Goal: Task Accomplishment & Management: Use online tool/utility

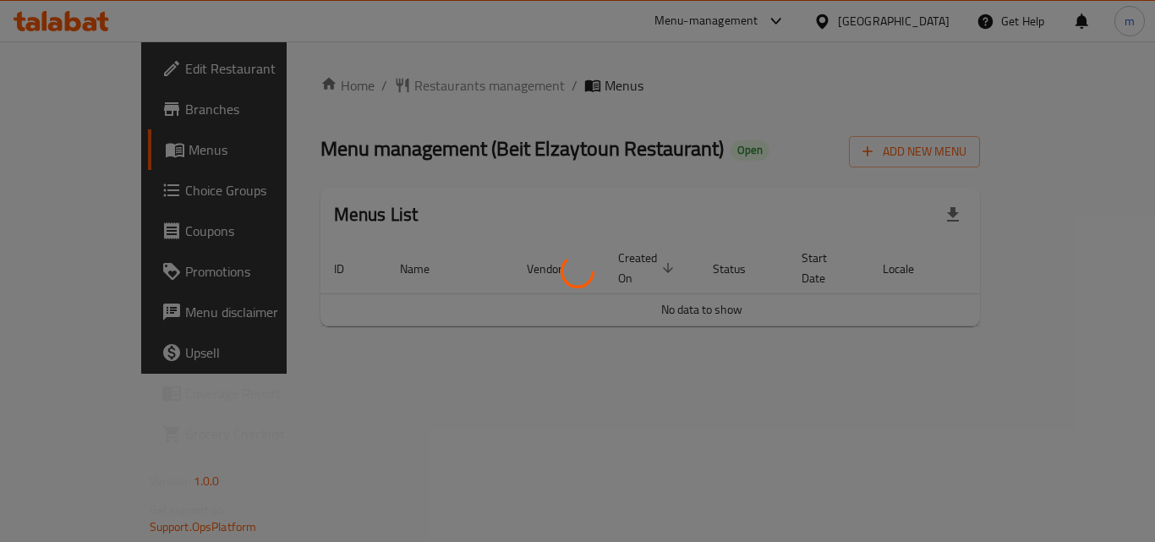
click at [726, 27] on div at bounding box center [577, 271] width 1155 height 542
click at [766, 21] on div at bounding box center [577, 271] width 1155 height 542
click at [774, 23] on div at bounding box center [577, 271] width 1155 height 542
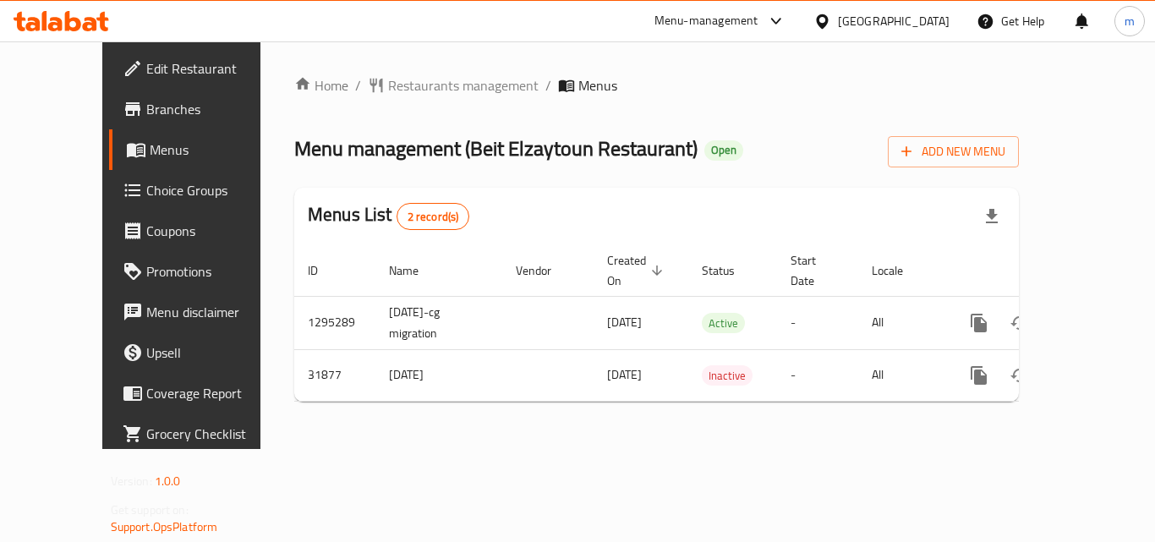
click at [724, 25] on div "Menu-management" at bounding box center [706, 21] width 104 height 20
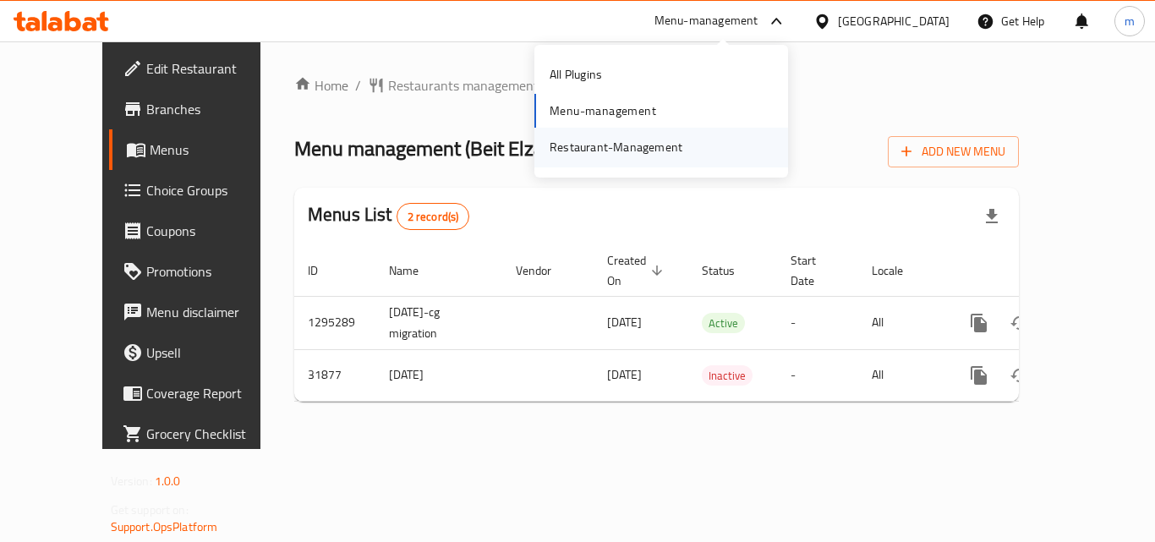
click at [629, 135] on div "Restaurant-Management" at bounding box center [616, 147] width 160 height 39
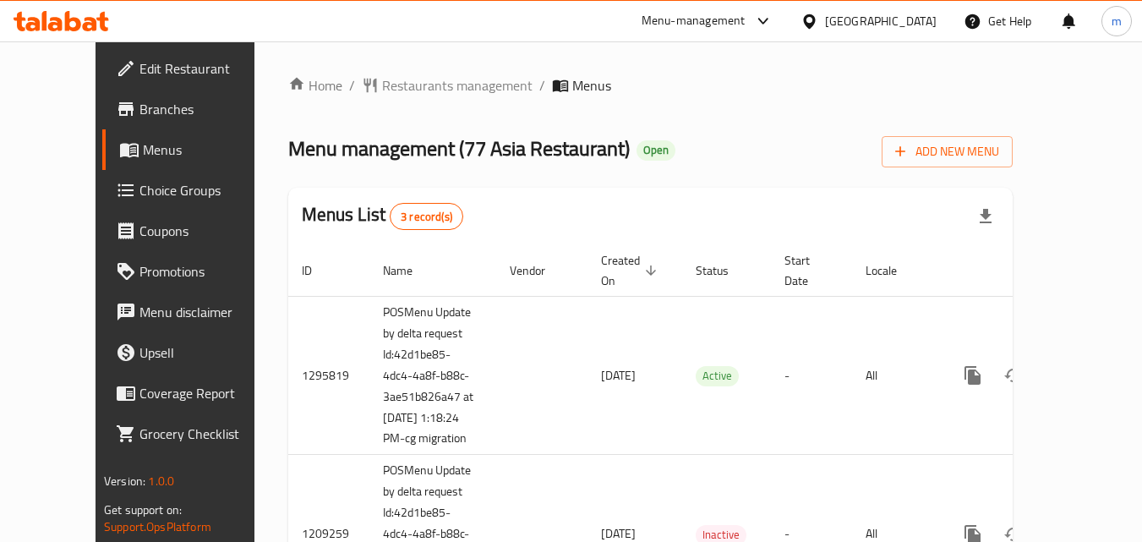
click at [718, 14] on div "Menu-management" at bounding box center [694, 21] width 104 height 20
click at [622, 148] on div "Restaurant-Management" at bounding box center [603, 147] width 133 height 19
click at [650, 22] on div "Menu-management" at bounding box center [694, 21] width 104 height 20
click at [536, 149] on div "Restaurant-Management" at bounding box center [603, 147] width 160 height 39
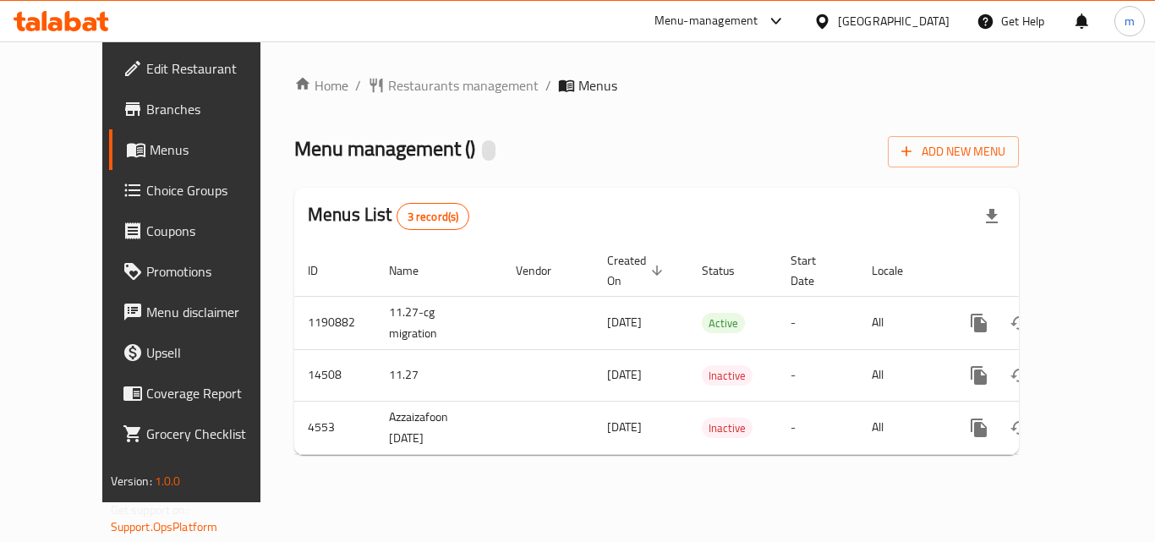
click at [758, 14] on div "Menu-management" at bounding box center [706, 21] width 104 height 20
click at [670, 140] on div "Restaurant-Management" at bounding box center [690, 147] width 133 height 19
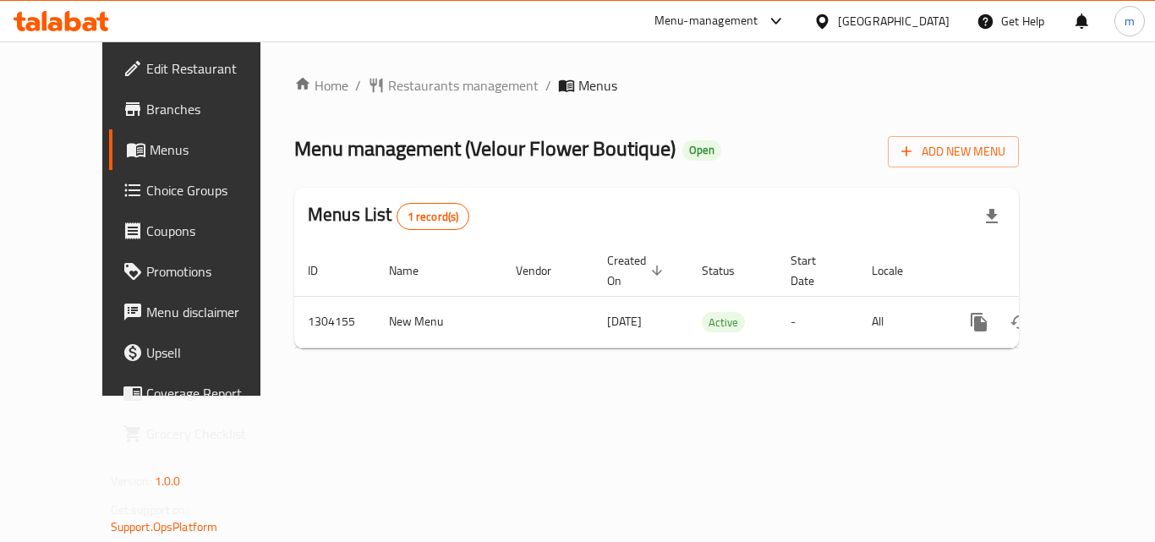
click at [758, 14] on div "Menu-management" at bounding box center [706, 21] width 104 height 20
click at [687, 141] on div "Restaurant-Management" at bounding box center [696, 147] width 133 height 19
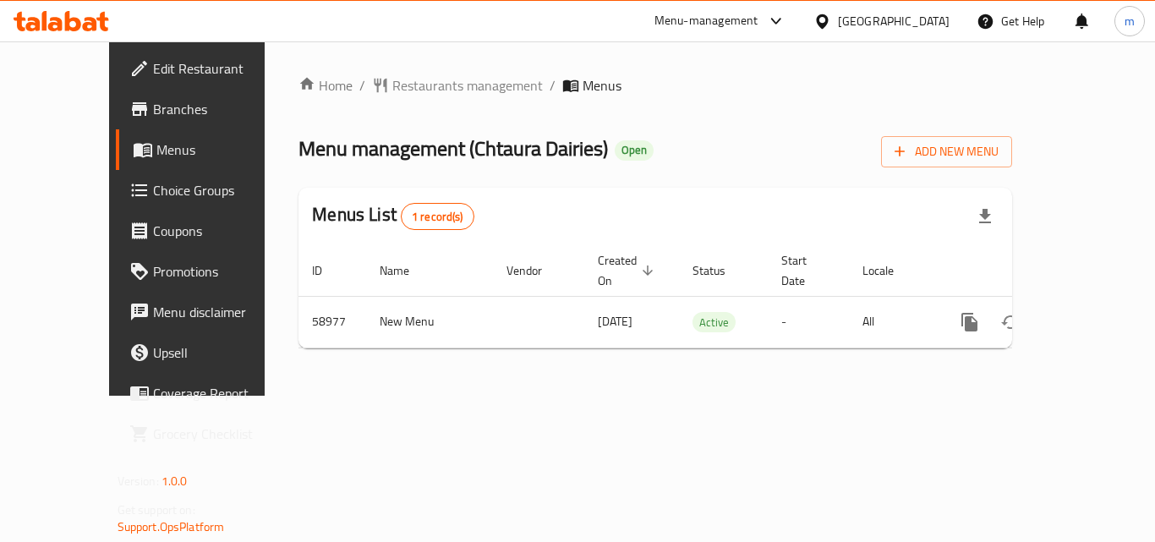
click at [758, 17] on div "Menu-management" at bounding box center [706, 21] width 104 height 20
click at [669, 146] on div "Restaurant-Management" at bounding box center [685, 147] width 133 height 19
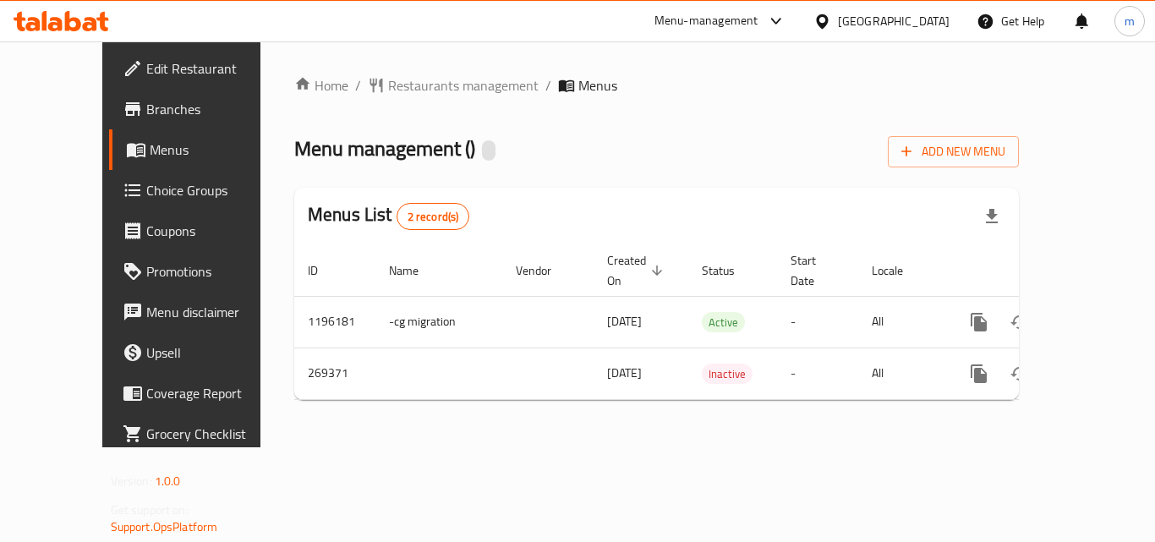
click at [719, 11] on div "Menu-management" at bounding box center [706, 21] width 104 height 20
click at [664, 143] on div "Restaurant-Management" at bounding box center [615, 147] width 133 height 19
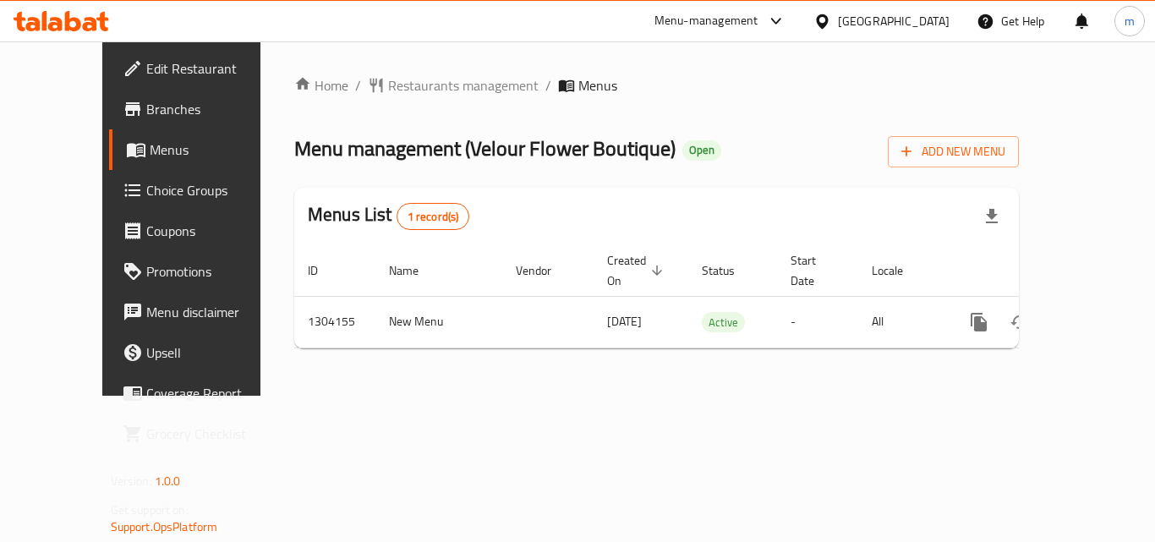
click at [758, 17] on div "Menu-management" at bounding box center [706, 21] width 104 height 20
click at [731, 145] on div "Restaurant-Management" at bounding box center [696, 147] width 133 height 19
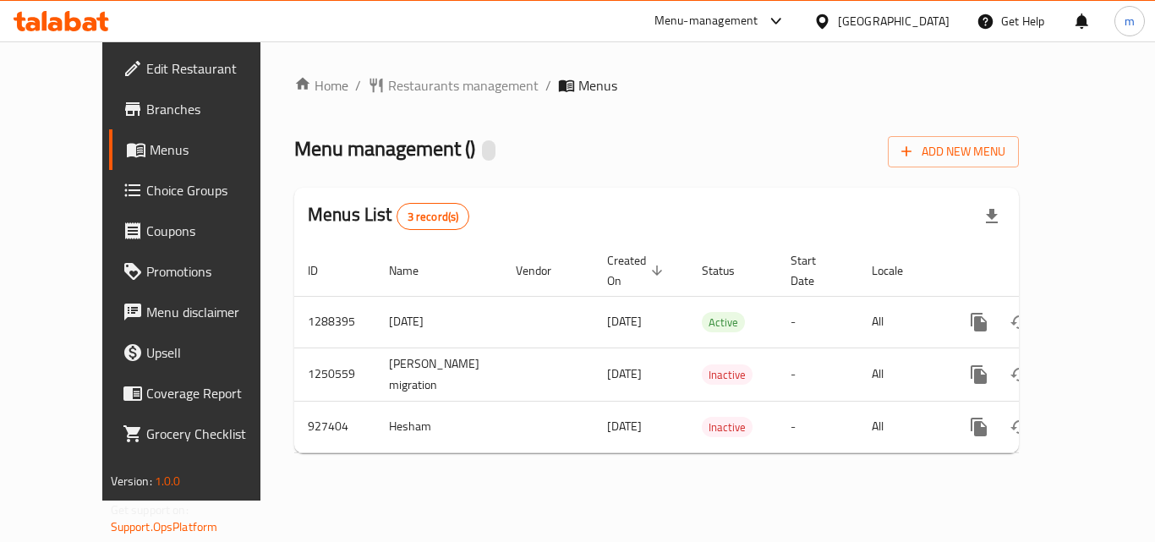
click at [741, 25] on div "Menu-management" at bounding box center [706, 21] width 104 height 20
click at [591, 146] on div "Restaurant-Management" at bounding box center [615, 147] width 133 height 19
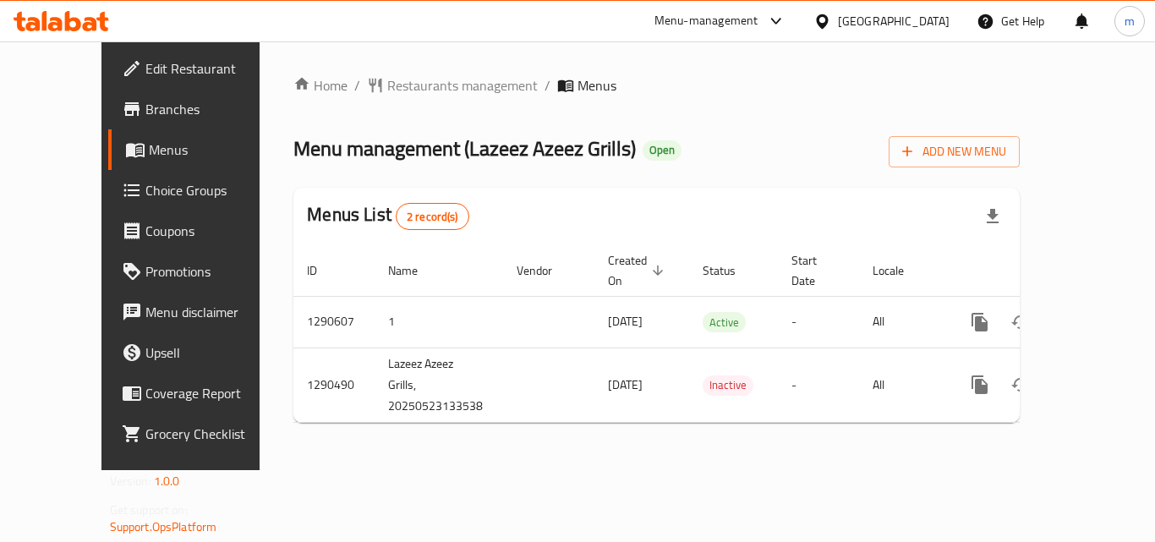
click at [741, 24] on div "Menu-management" at bounding box center [706, 21] width 104 height 20
click at [653, 145] on div "Restaurant-Management" at bounding box center [615, 147] width 133 height 19
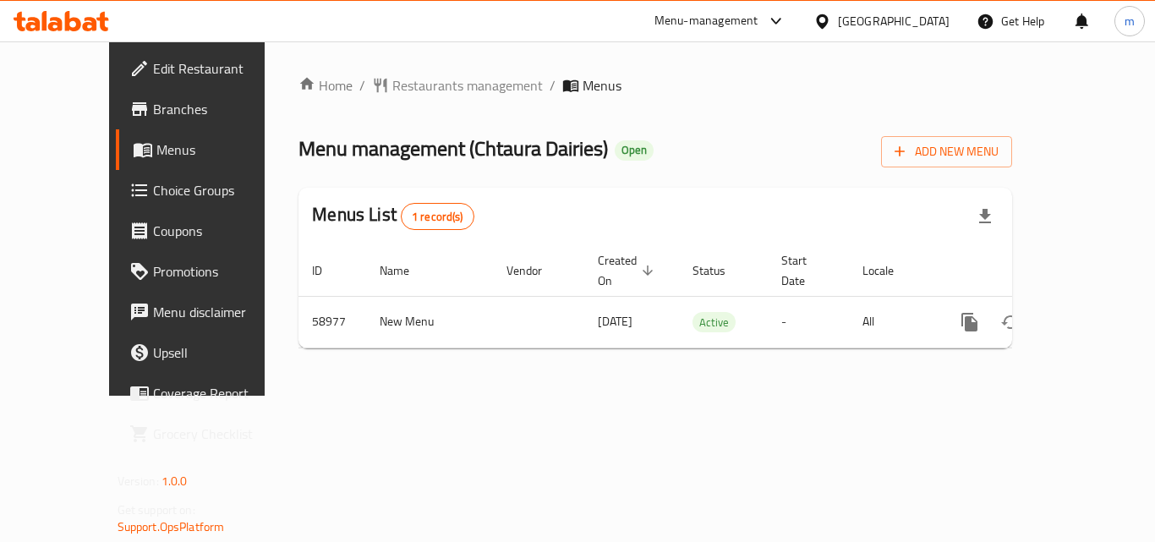
click at [758, 19] on div "Menu-management" at bounding box center [706, 21] width 104 height 20
click at [694, 141] on div "Restaurant-Management" at bounding box center [685, 147] width 133 height 19
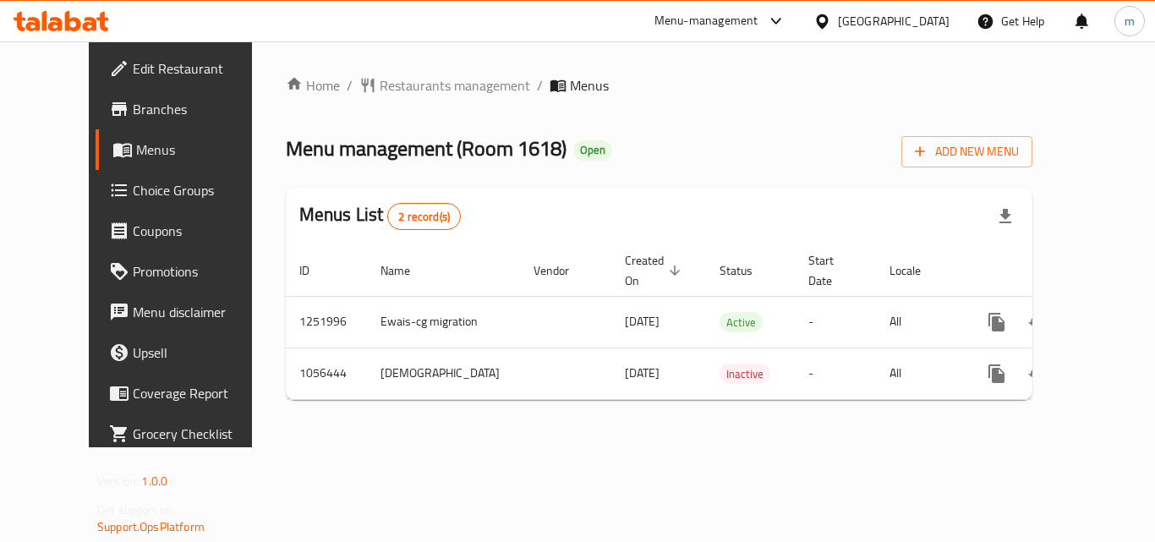
click at [747, 8] on div "Menu-management" at bounding box center [720, 21] width 159 height 41
click at [716, 19] on div "Menu-management" at bounding box center [706, 21] width 104 height 20
click at [646, 145] on div "Restaurant-Management" at bounding box center [615, 147] width 133 height 19
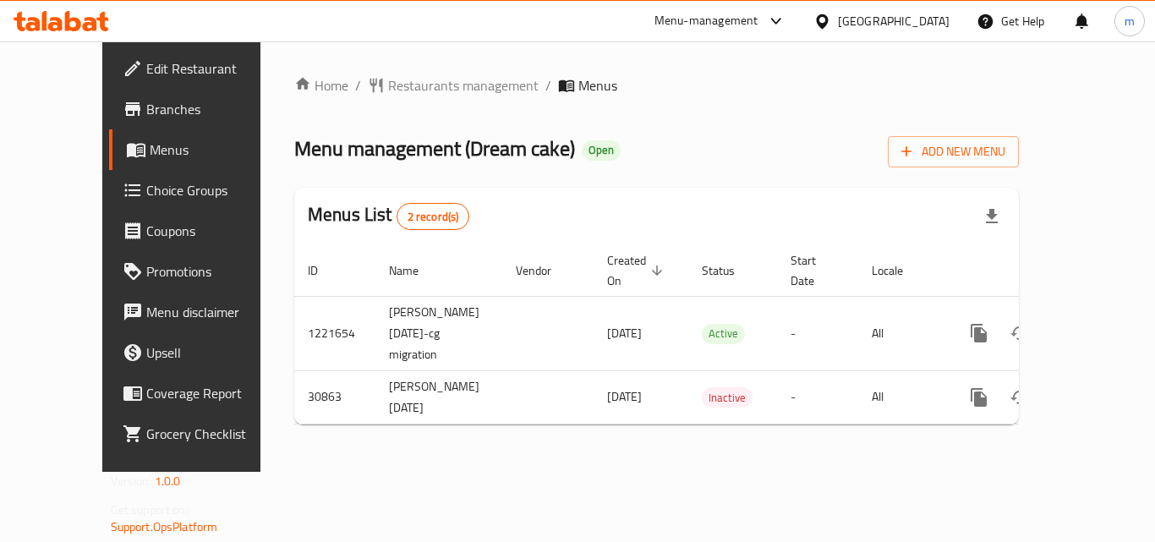
click at [758, 15] on div "Menu-management" at bounding box center [706, 21] width 104 height 20
click at [702, 140] on div "Restaurant-Management" at bounding box center [690, 147] width 133 height 19
